Goal: Task Accomplishment & Management: Manage account settings

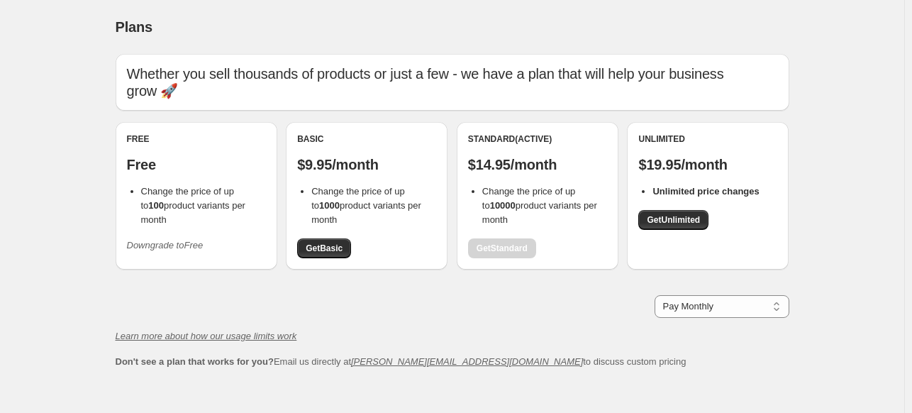
click at [171, 182] on div "Free Free Change the price of up to 100 product variants per month Downgrade to…" at bounding box center [196, 194] width 139 height 123
click at [179, 240] on icon "Downgrade to Free" at bounding box center [165, 245] width 77 height 11
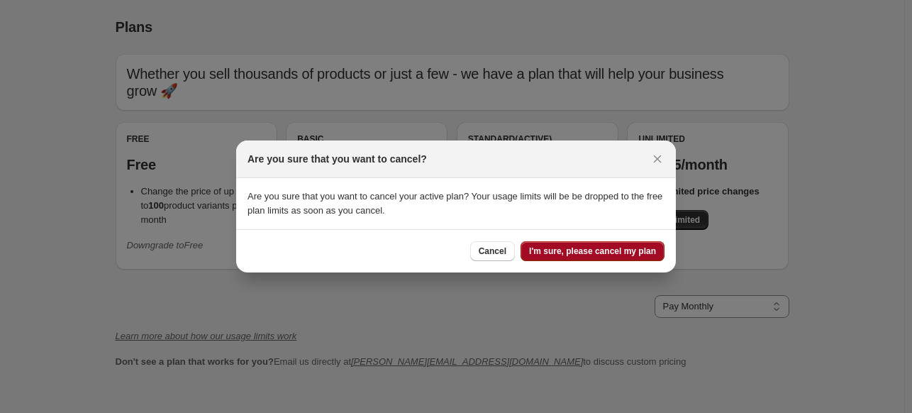
click at [561, 248] on span "I'm sure, please cancel my plan" at bounding box center [592, 250] width 127 height 11
